Goal: Task Accomplishment & Management: Manage account settings

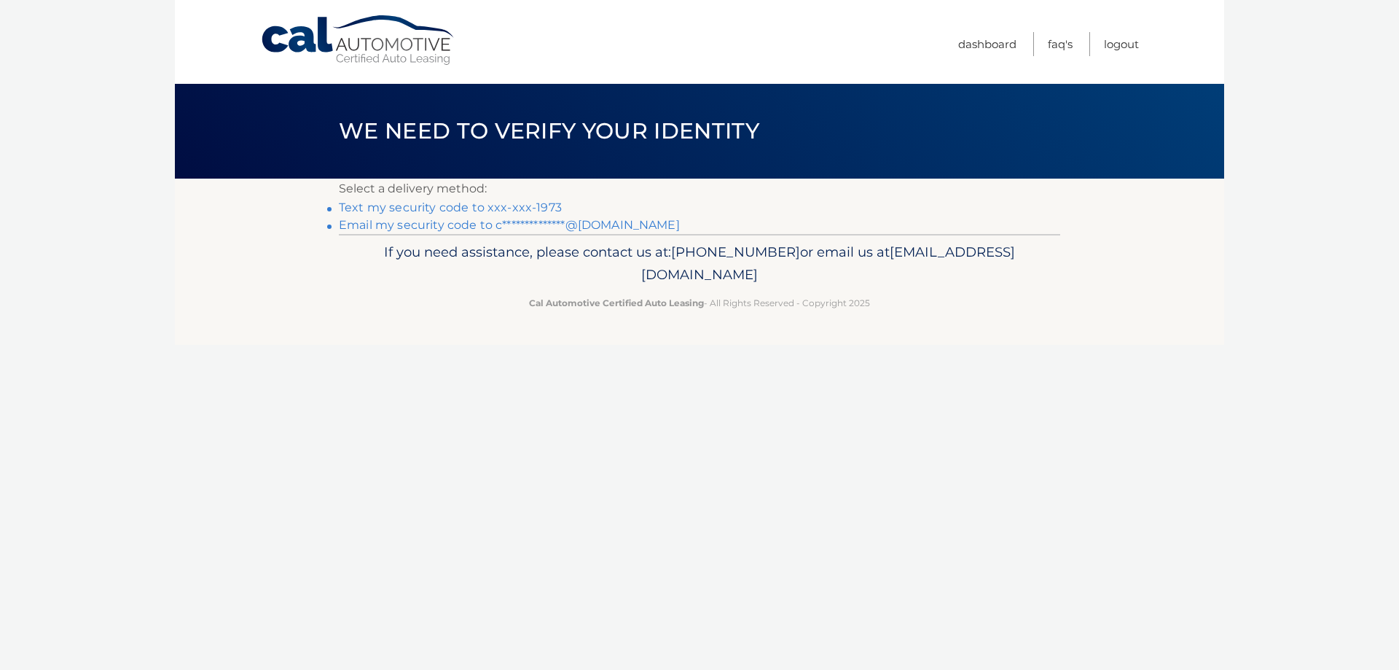
click at [470, 210] on link "Text my security code to xxx-xxx-1973" at bounding box center [450, 207] width 223 height 14
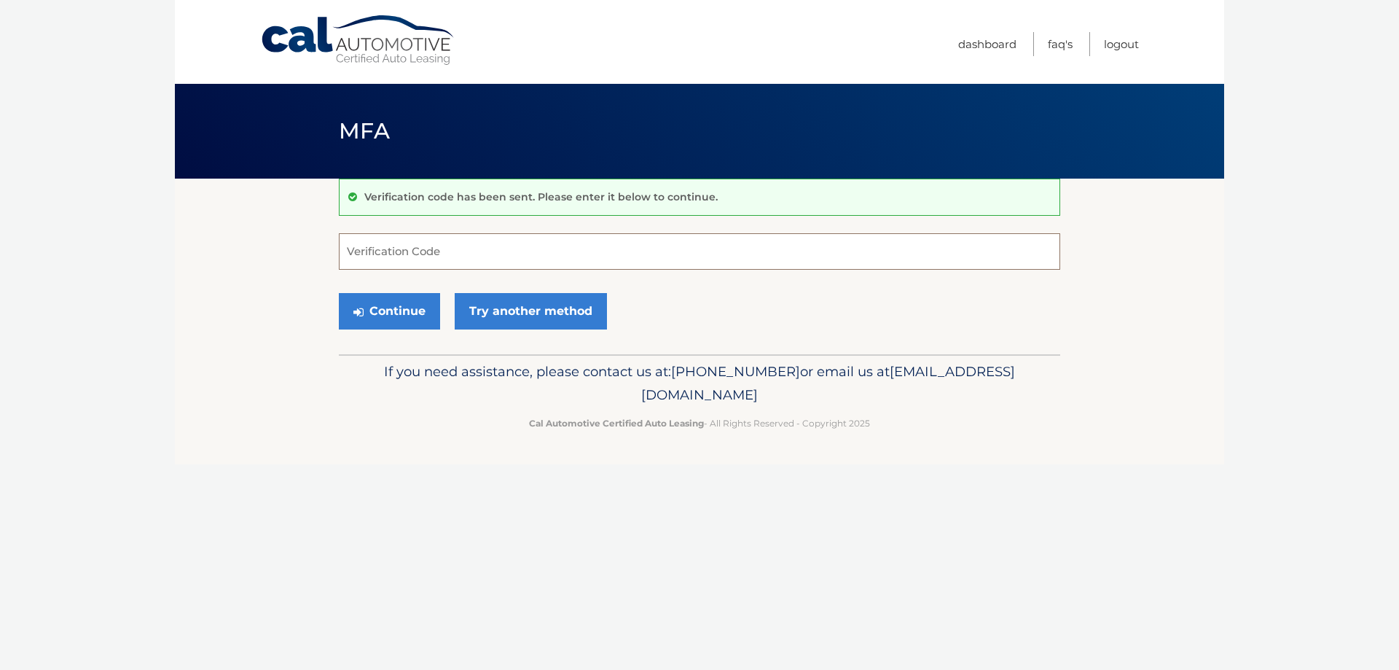
click at [413, 251] on input "Verification Code" at bounding box center [699, 251] width 721 height 36
type input "451134"
click at [393, 313] on button "Continue" at bounding box center [389, 311] width 101 height 36
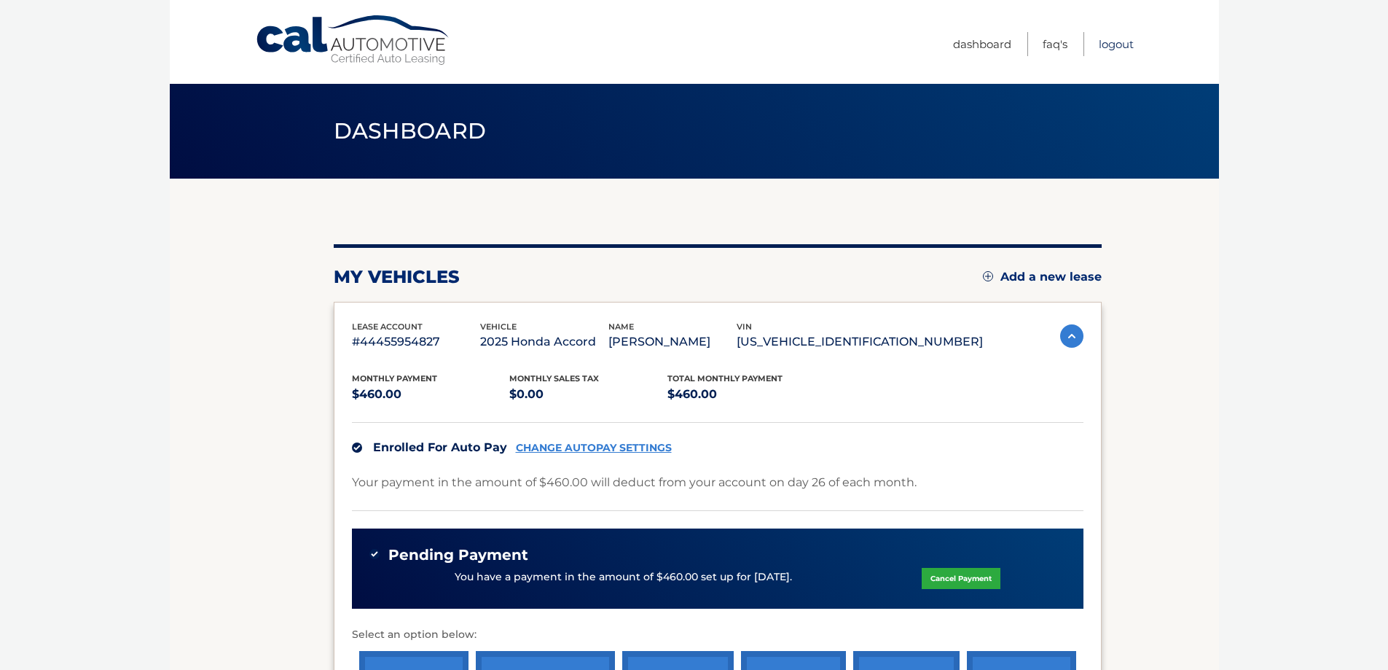
click at [1123, 44] on link "Logout" at bounding box center [1116, 44] width 35 height 24
